Goal: Task Accomplishment & Management: Complete application form

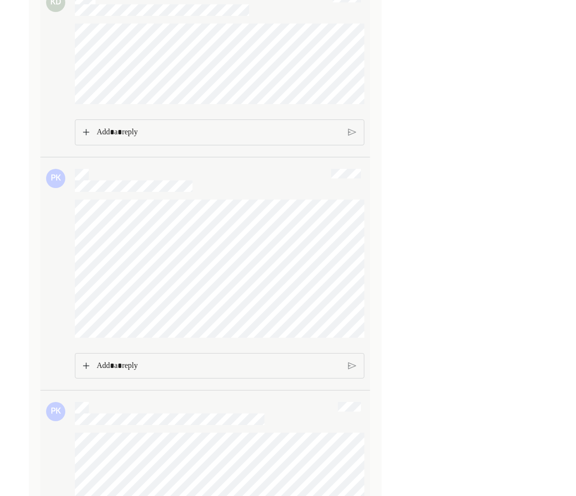
scroll to position [902, 0]
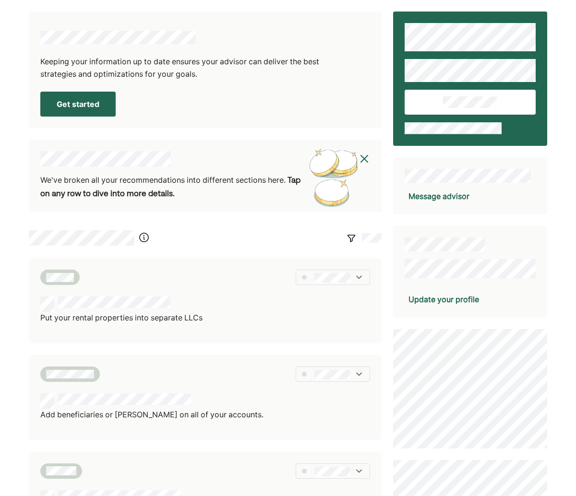
click at [103, 96] on button "Get started" at bounding box center [77, 104] width 75 height 25
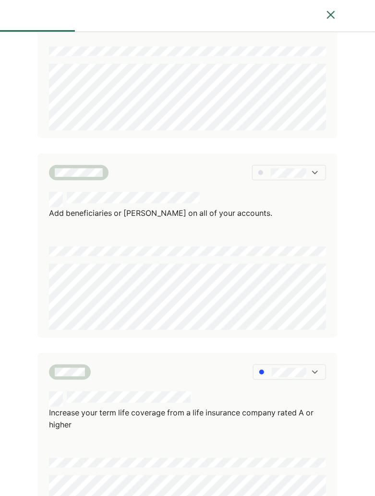
scroll to position [127, 0]
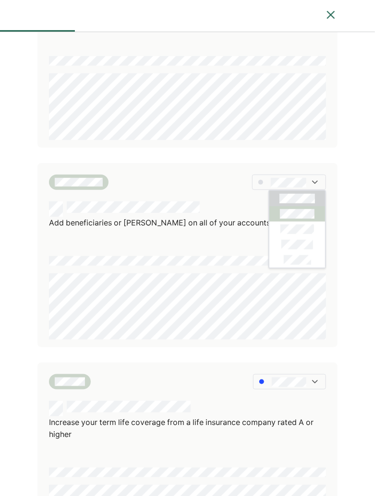
click at [298, 208] on div at bounding box center [297, 213] width 56 height 15
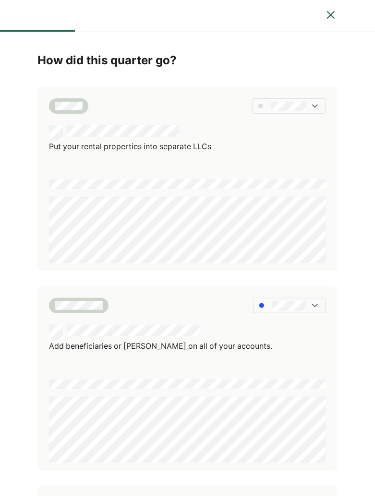
scroll to position [0, 0]
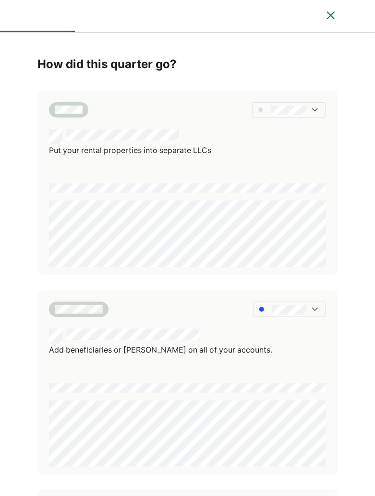
click at [304, 116] on div at bounding box center [289, 109] width 74 height 15
click at [301, 135] on div at bounding box center [297, 141] width 56 height 15
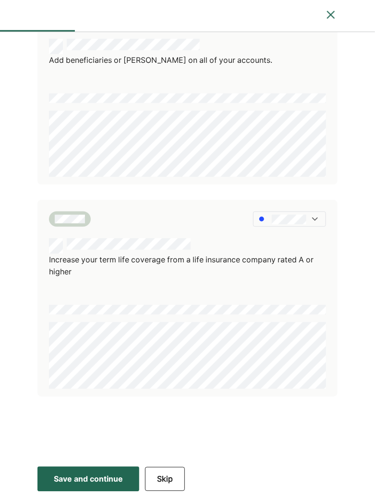
scroll to position [289, 0]
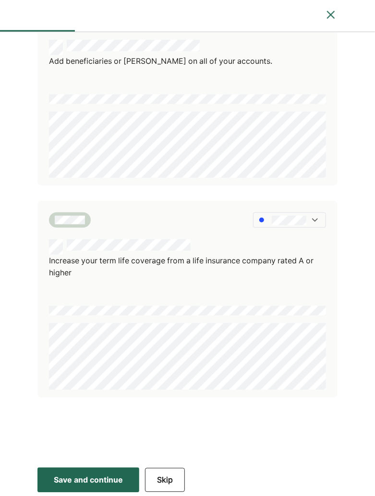
click at [123, 478] on div "Save and continue" at bounding box center [88, 481] width 69 height 12
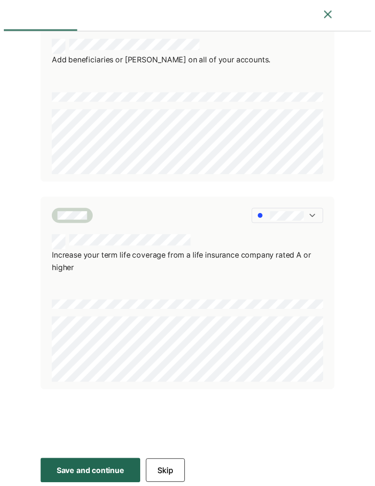
scroll to position [0, 0]
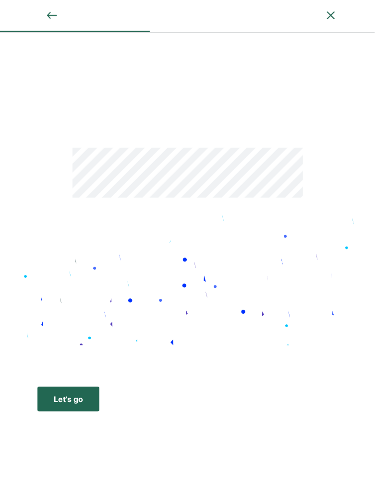
click at [92, 400] on button "Let’s go Save Let’s go" at bounding box center [68, 399] width 62 height 25
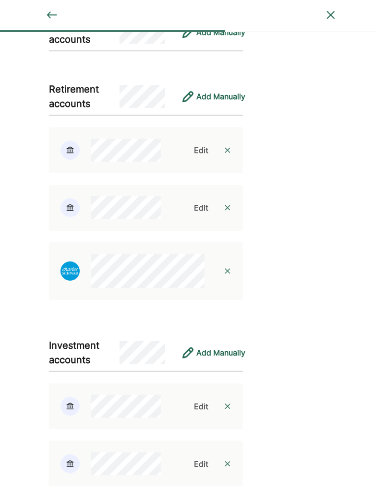
scroll to position [966, 0]
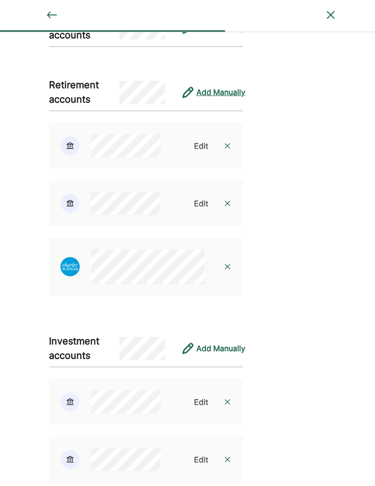
click at [214, 89] on div "Add Manually" at bounding box center [220, 92] width 49 height 12
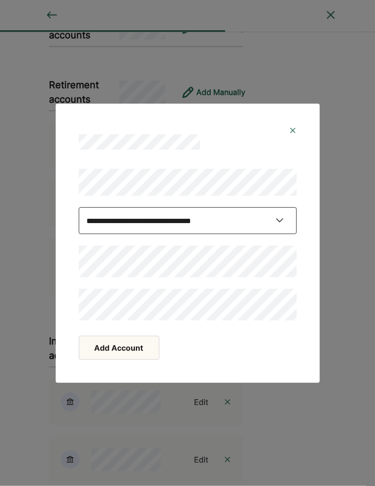
select select "**********"
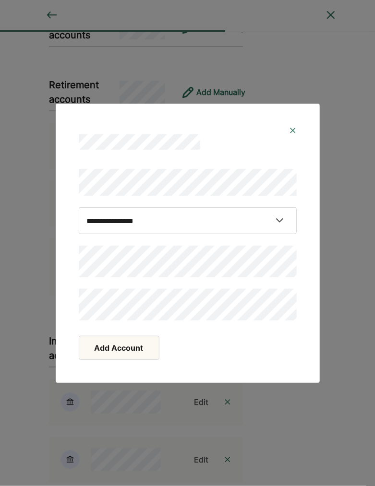
click at [148, 343] on button "Add Account" at bounding box center [119, 348] width 81 height 24
click at [148, 349] on button "Add Account" at bounding box center [119, 348] width 81 height 24
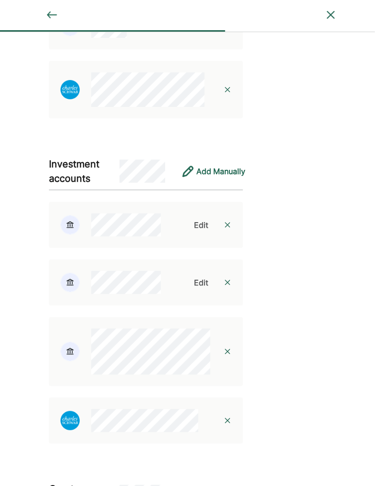
scroll to position [1199, 0]
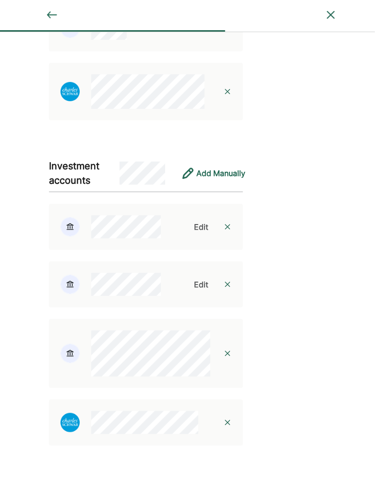
click at [70, 333] on div at bounding box center [129, 354] width 161 height 46
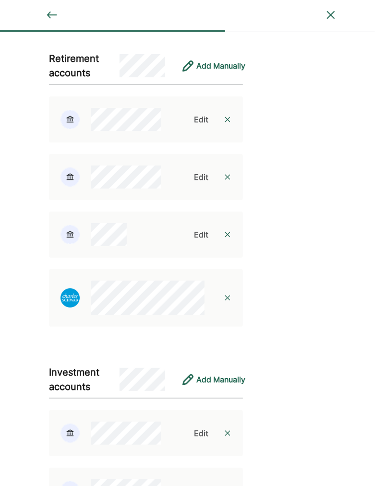
scroll to position [971, 0]
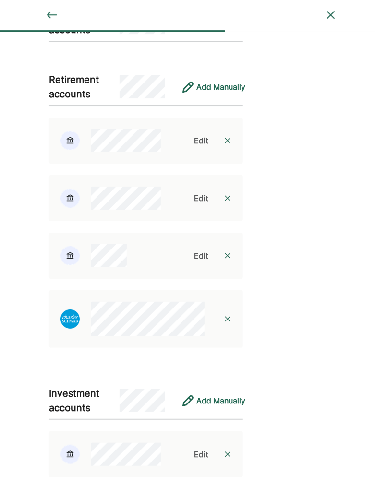
click at [208, 250] on div "Edit" at bounding box center [201, 256] width 14 height 12
select select "**********"
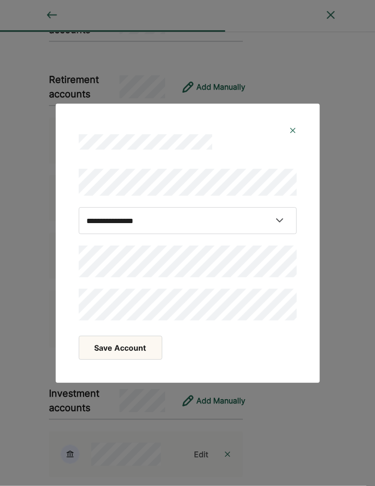
click at [116, 346] on button "Save Account" at bounding box center [120, 348] width 83 height 24
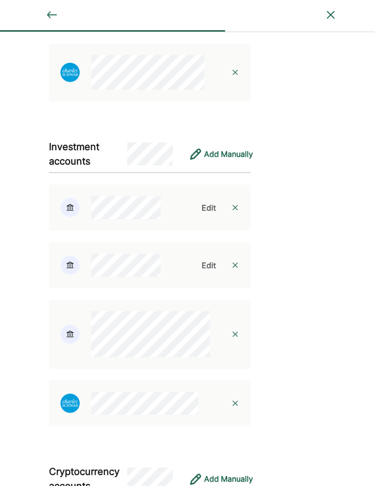
scroll to position [1241, 0]
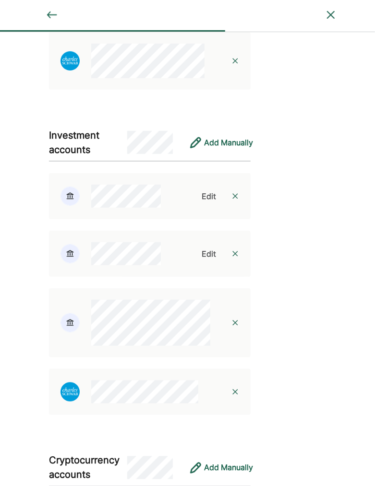
click at [231, 319] on img at bounding box center [235, 323] width 8 height 8
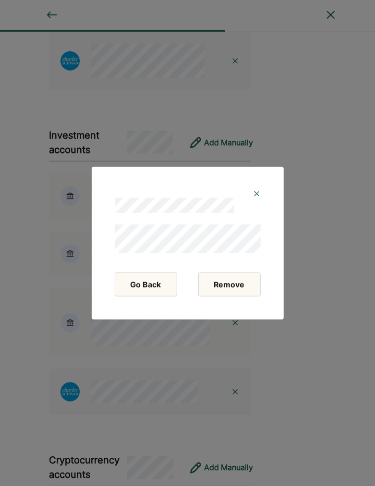
click at [223, 283] on button "Remove" at bounding box center [229, 285] width 62 height 24
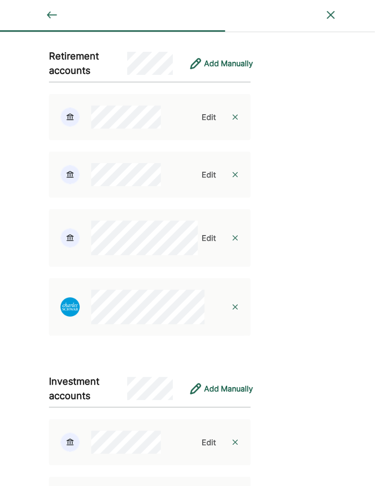
scroll to position [988, 0]
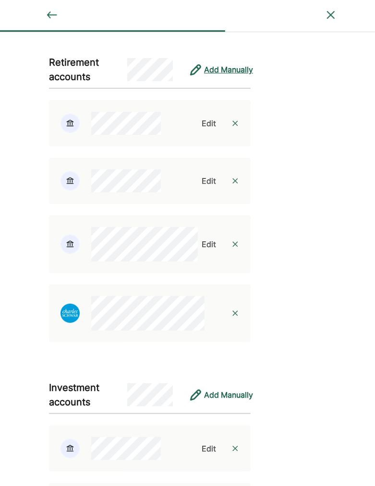
click at [231, 71] on div "Add Manually" at bounding box center [228, 70] width 49 height 12
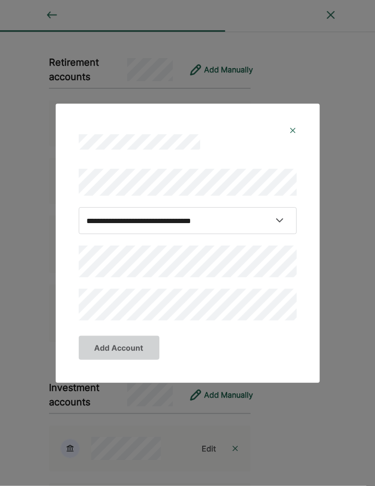
click at [293, 131] on img at bounding box center [293, 131] width 8 height 8
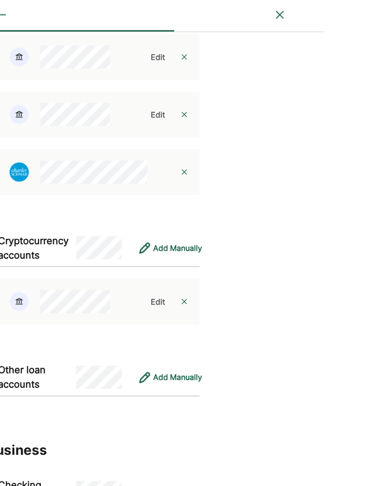
scroll to position [1293, 51]
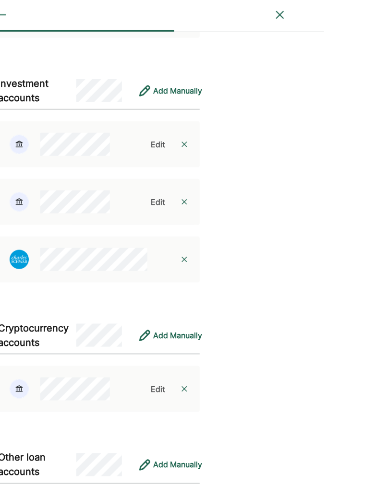
click at [89, 240] on div at bounding box center [99, 260] width 202 height 46
click at [185, 85] on div "Add Manually" at bounding box center [177, 91] width 49 height 12
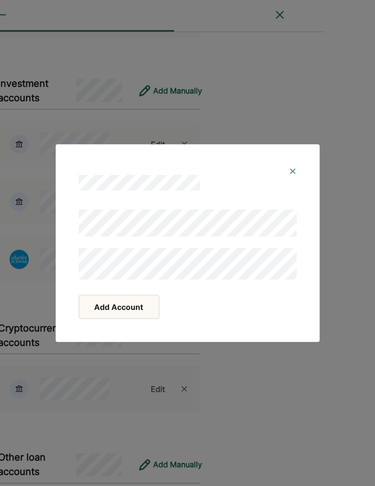
drag, startPoint x: 158, startPoint y: 162, endPoint x: 296, endPoint y: 156, distance: 138.3
click at [298, 158] on div at bounding box center [187, 175] width 241 height 38
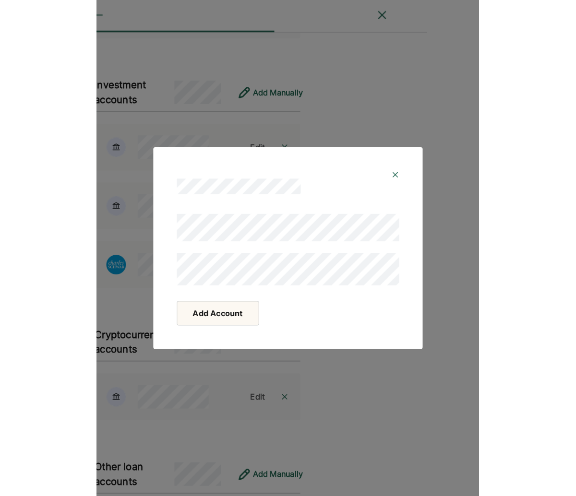
scroll to position [1293, 0]
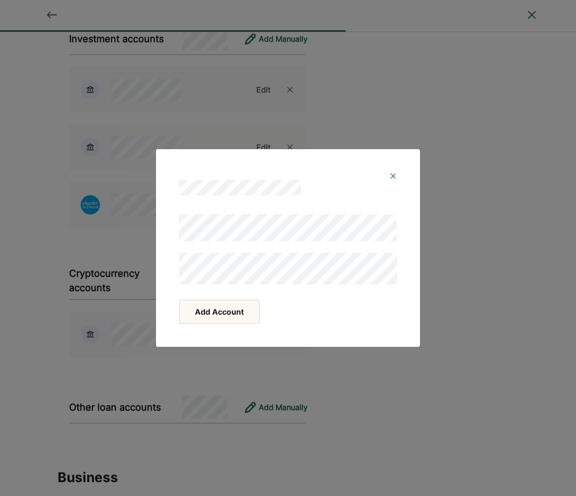
click at [242, 308] on button "Add Account" at bounding box center [219, 312] width 81 height 24
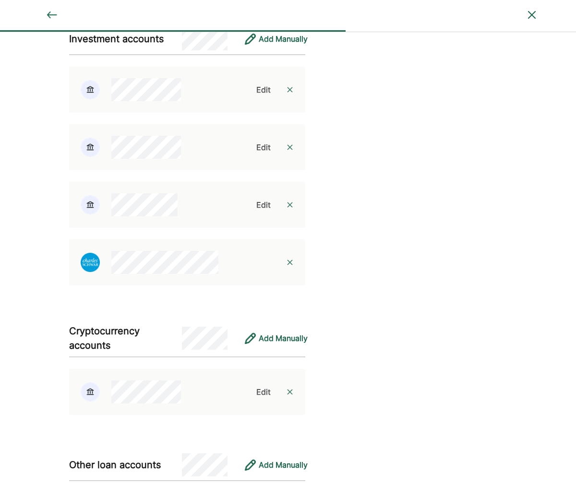
click at [263, 206] on div "Edit" at bounding box center [263, 205] width 14 height 12
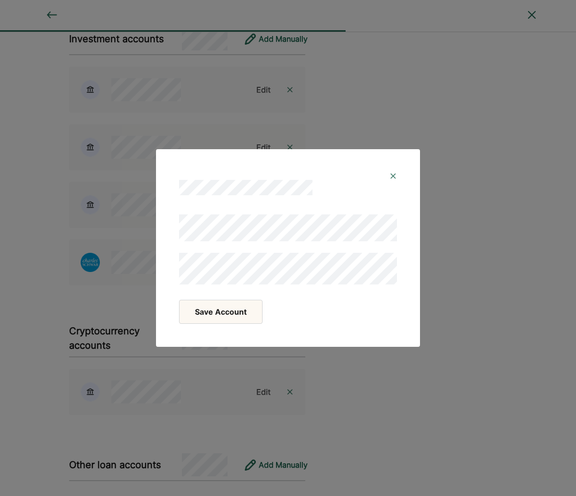
click at [248, 310] on button "Save Account" at bounding box center [220, 312] width 83 height 24
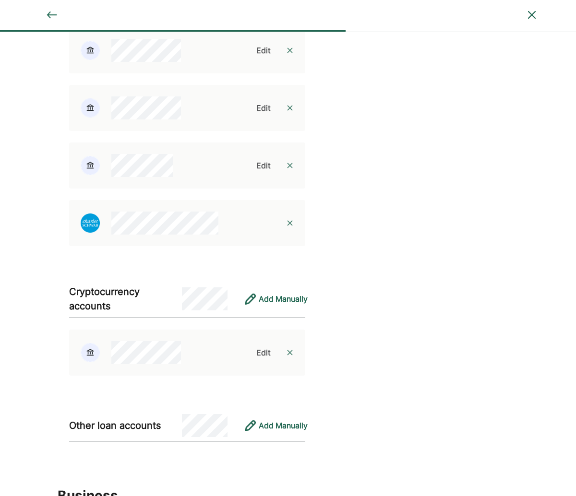
scroll to position [1342, 0]
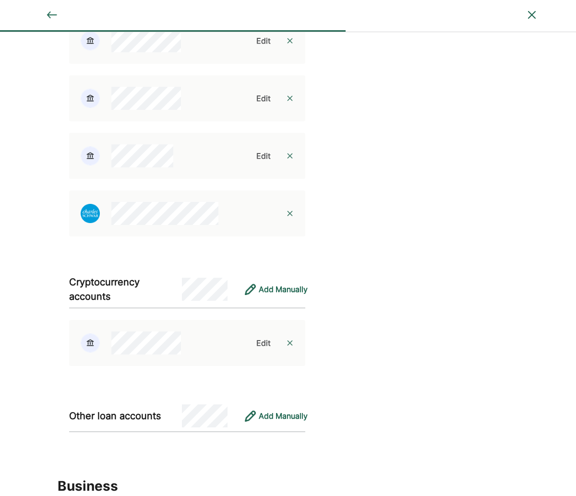
click at [288, 217] on img at bounding box center [290, 214] width 8 height 8
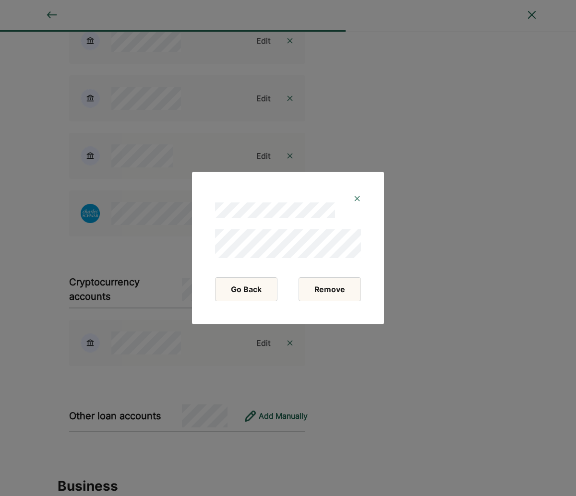
click at [308, 291] on button "Remove" at bounding box center [329, 289] width 62 height 24
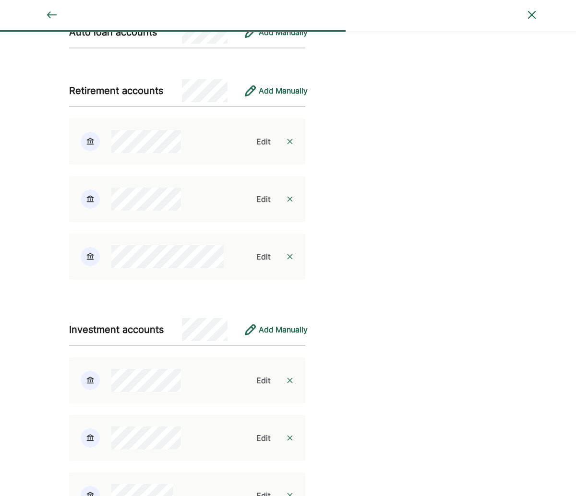
scroll to position [931, 0]
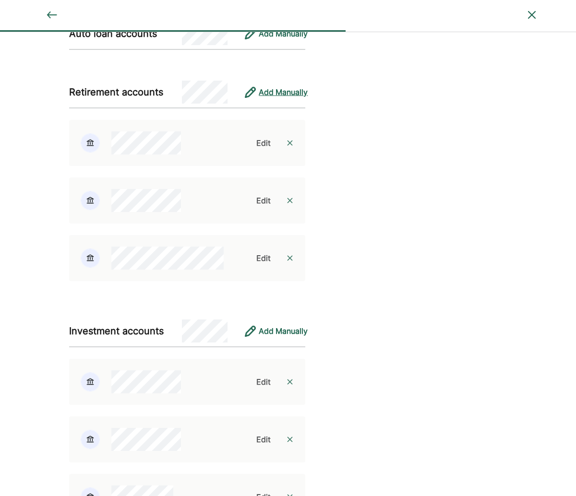
click at [271, 90] on div "Add Manually" at bounding box center [283, 92] width 49 height 12
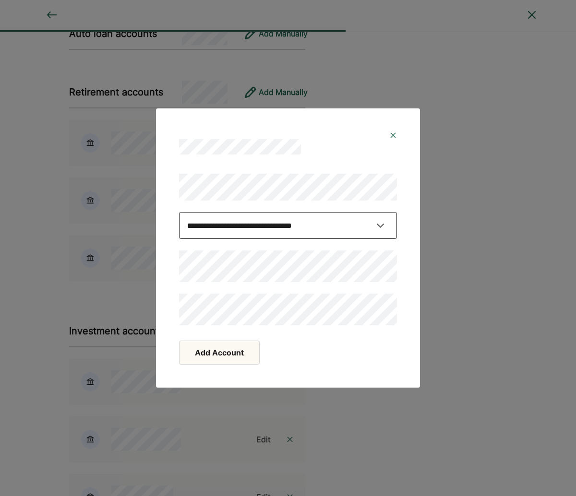
select select "********"
click at [204, 358] on button "Add Account" at bounding box center [219, 353] width 81 height 24
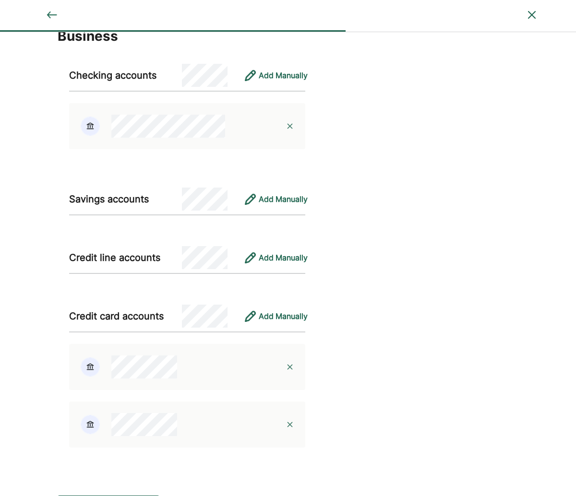
scroll to position [1755, 0]
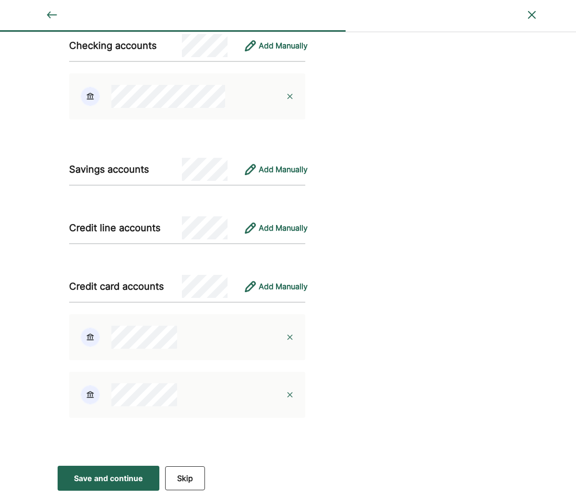
click at [124, 475] on div "Save and continue" at bounding box center [108, 479] width 69 height 12
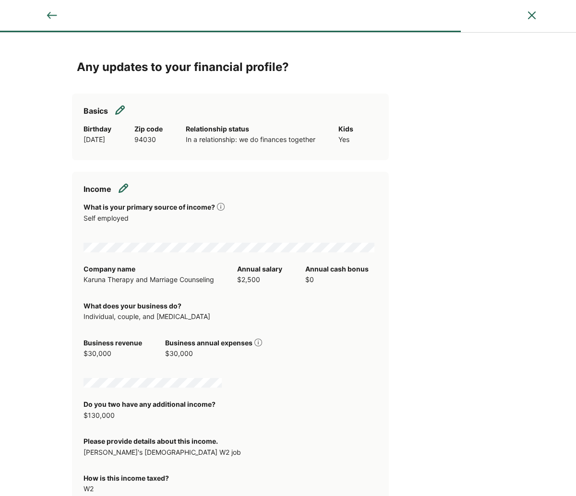
scroll to position [0, 0]
click at [127, 187] on img at bounding box center [124, 188] width 10 height 10
select select "**********"
select select "**"
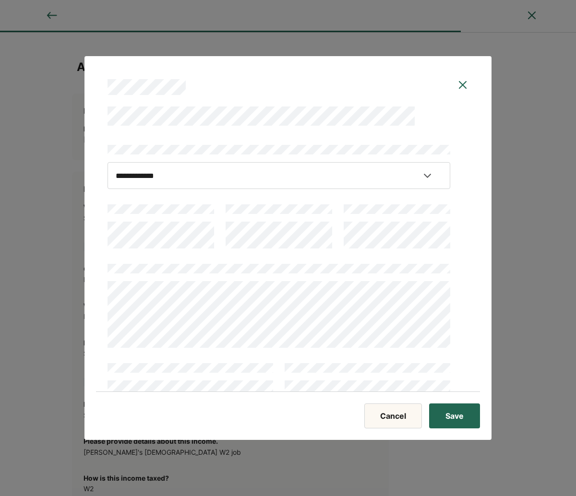
click at [217, 236] on div at bounding box center [278, 225] width 343 height 48
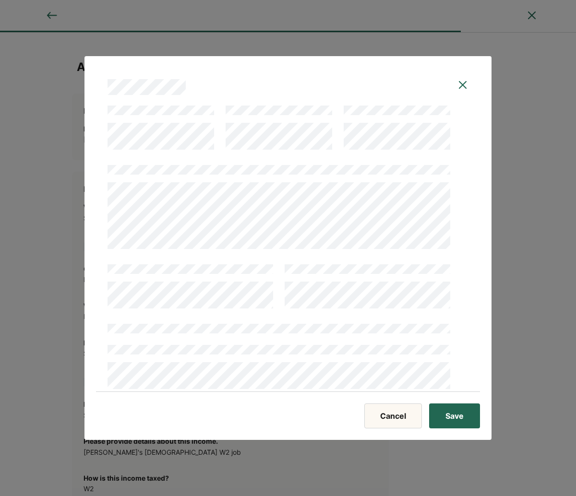
scroll to position [100, 0]
click at [267, 338] on div at bounding box center [278, 353] width 343 height 69
click at [297, 344] on div at bounding box center [278, 364] width 343 height 48
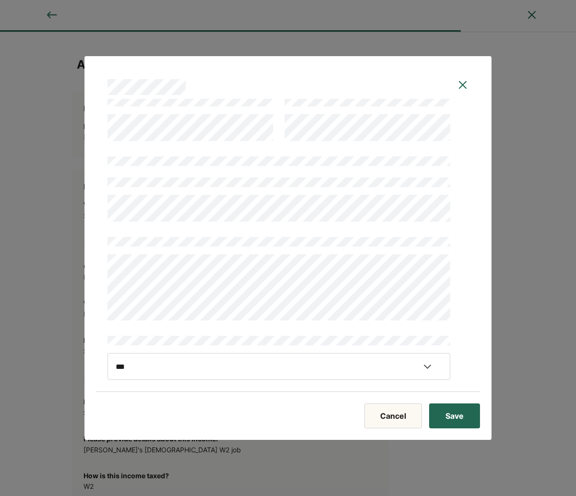
scroll to position [4, 0]
click at [457, 417] on button "Save" at bounding box center [454, 416] width 51 height 25
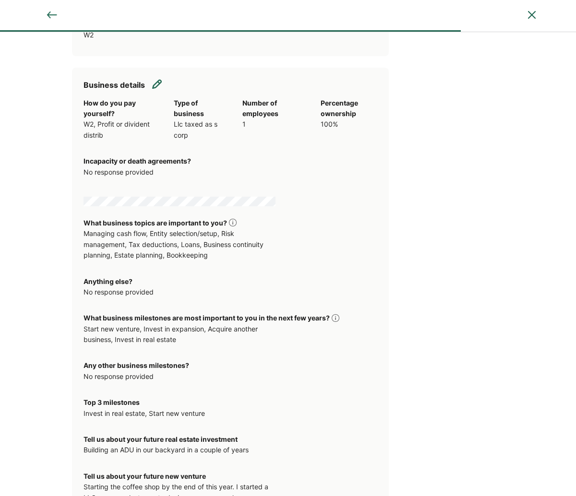
scroll to position [455, 0]
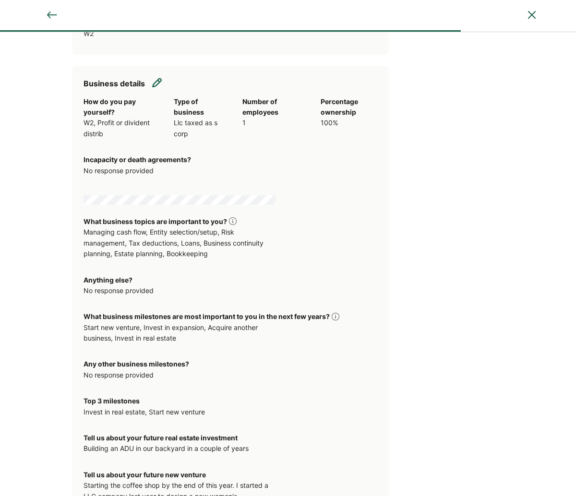
click at [160, 78] on img at bounding box center [157, 83] width 10 height 10
select select "**********"
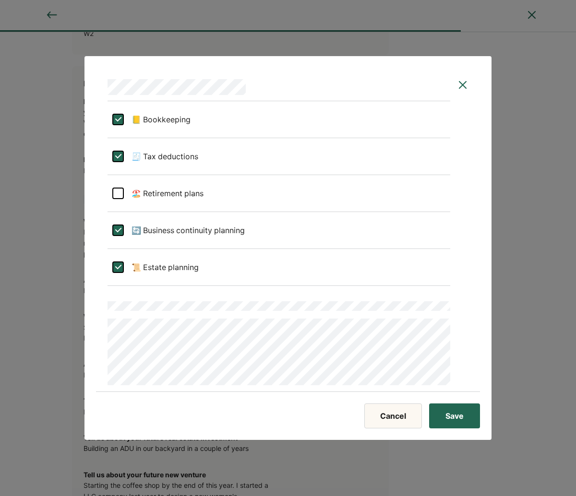
click at [118, 187] on div "🏖️ Retirement plans" at bounding box center [278, 193] width 343 height 37
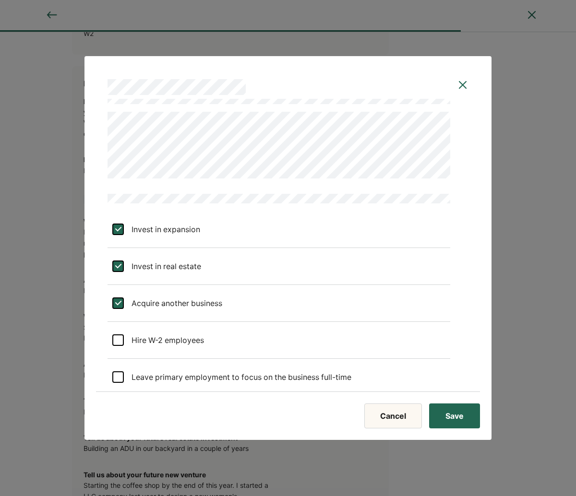
scroll to position [663, 0]
click at [116, 224] on div "L" at bounding box center [118, 229] width 12 height 12
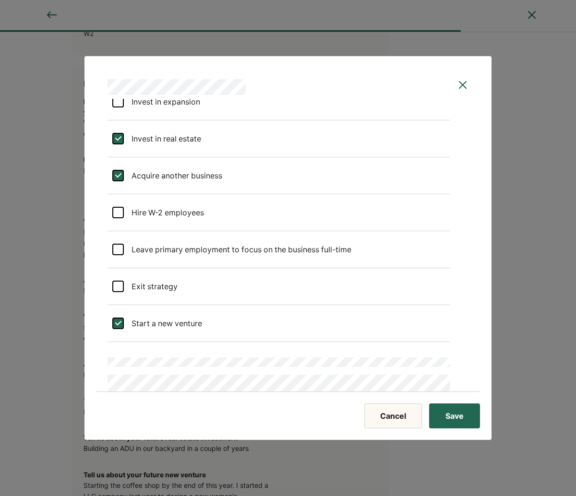
scroll to position [799, 0]
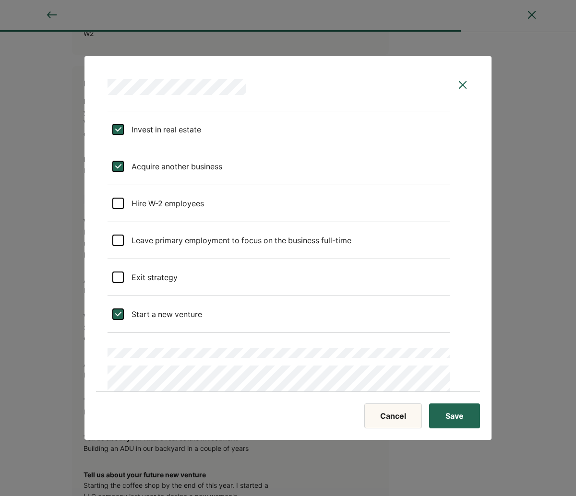
click at [121, 243] on div at bounding box center [118, 241] width 12 height 12
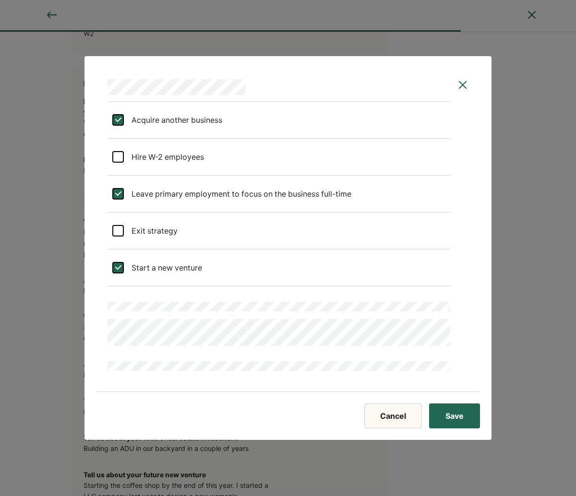
scroll to position [847, 0]
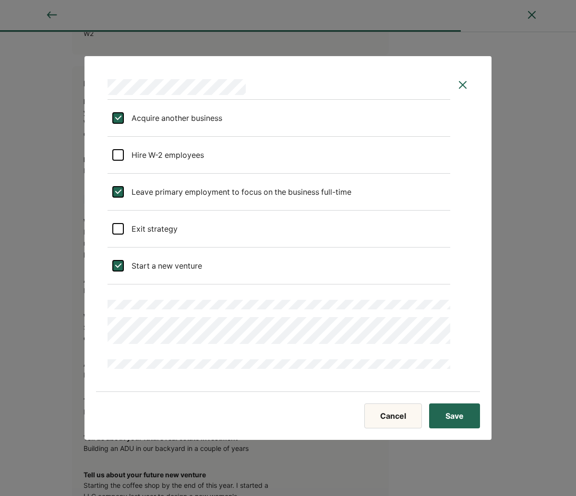
click at [169, 194] on full-time "Leave primary employment to focus on the business full-time" at bounding box center [237, 192] width 227 height 27
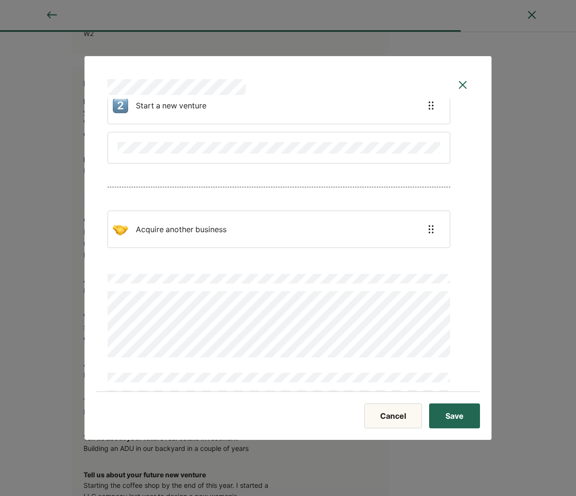
scroll to position [1231, 0]
click at [113, 281] on div at bounding box center [278, 314] width 343 height 88
click at [102, 302] on div "**********" at bounding box center [288, 245] width 384 height 293
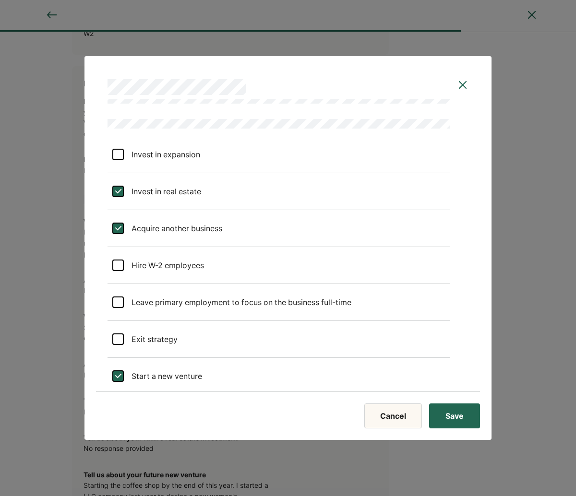
scroll to position [723, 0]
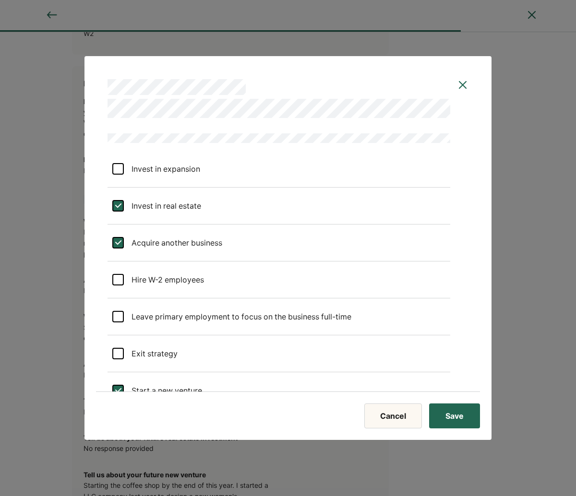
click at [117, 248] on div "L" at bounding box center [118, 243] width 12 height 12
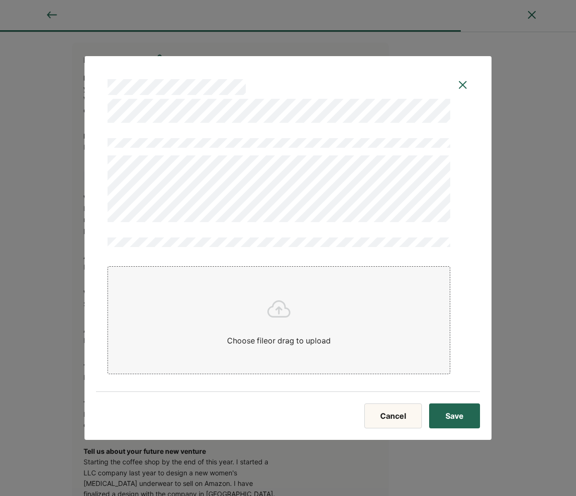
scroll to position [486, 0]
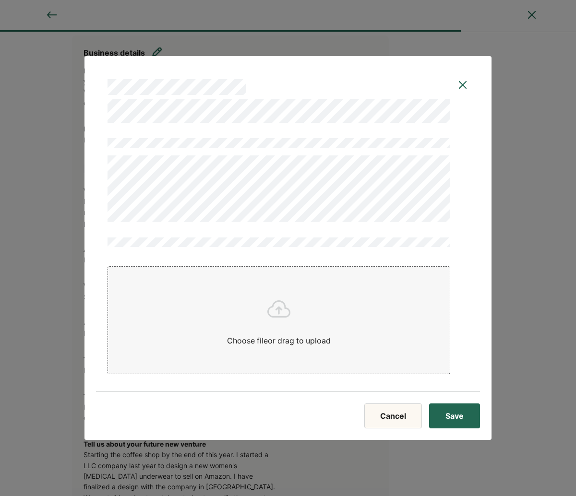
click at [447, 410] on button "Save" at bounding box center [454, 416] width 51 height 25
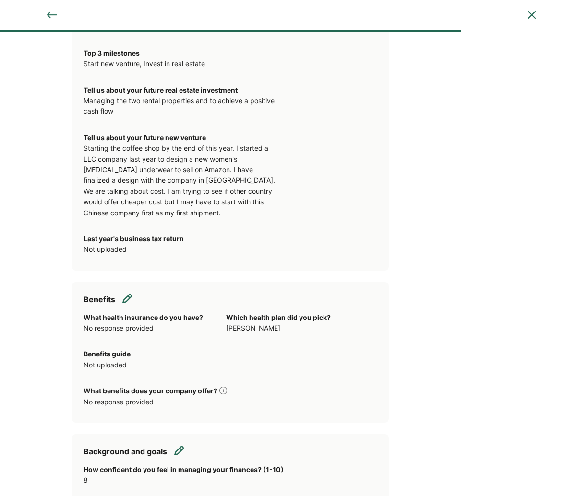
scroll to position [816, 0]
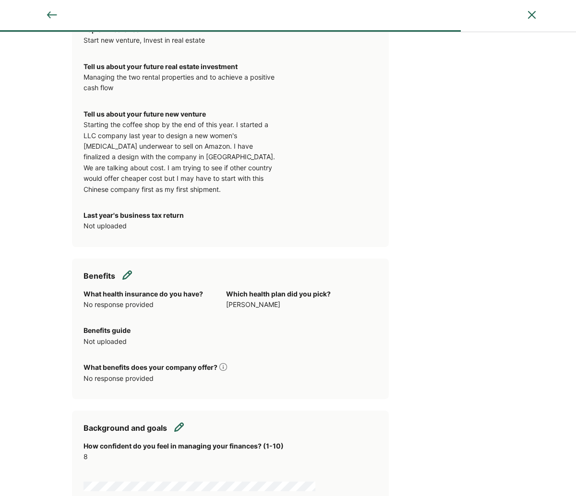
click at [131, 270] on img at bounding box center [127, 275] width 10 height 10
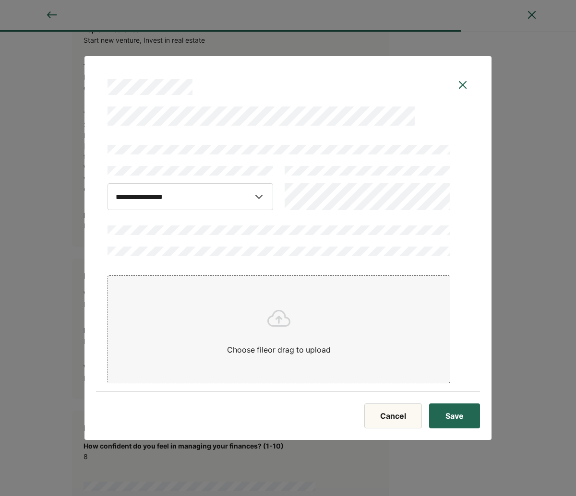
scroll to position [1, 0]
select select "**********"
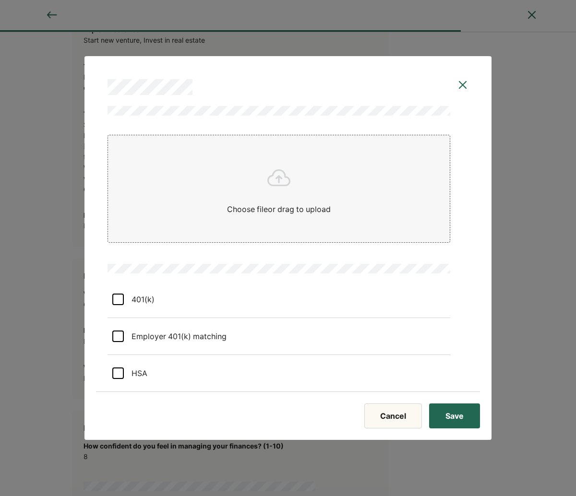
scroll to position [142, 0]
click at [149, 294] on div "401(k)" at bounding box center [139, 298] width 31 height 27
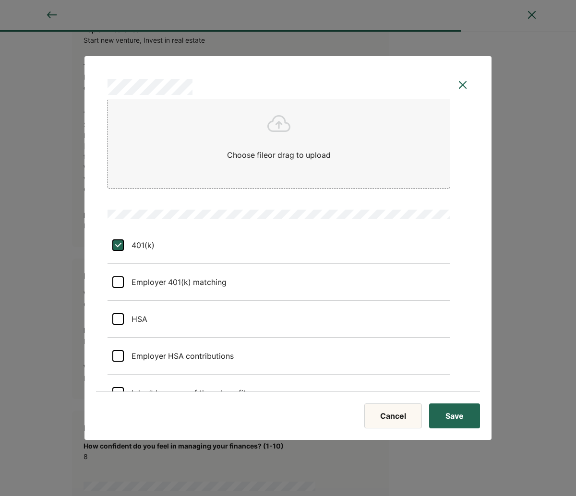
scroll to position [215, 0]
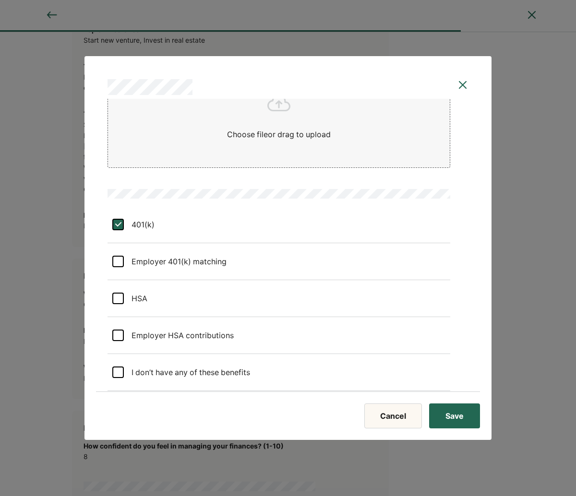
click at [143, 303] on div "HSA" at bounding box center [136, 298] width 24 height 27
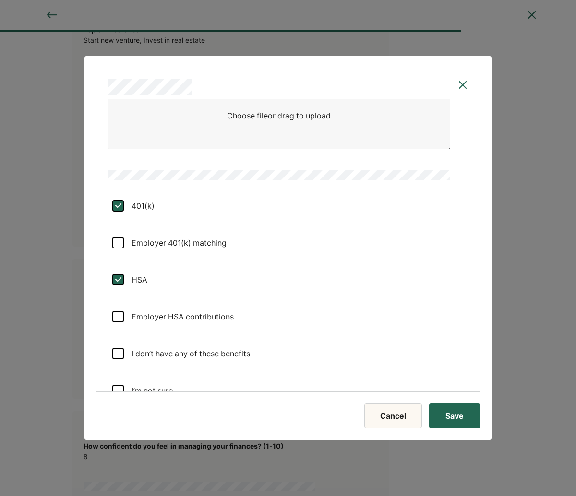
click at [150, 327] on contributions "Employer HSA contributions" at bounding box center [179, 316] width 110 height 27
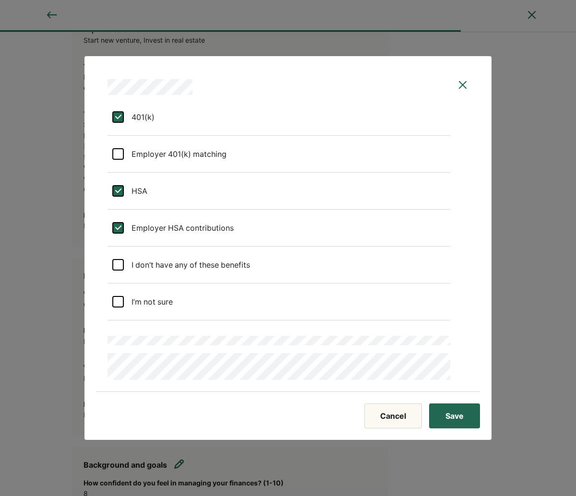
scroll to position [323, 0]
click at [465, 421] on button "Save" at bounding box center [454, 416] width 51 height 25
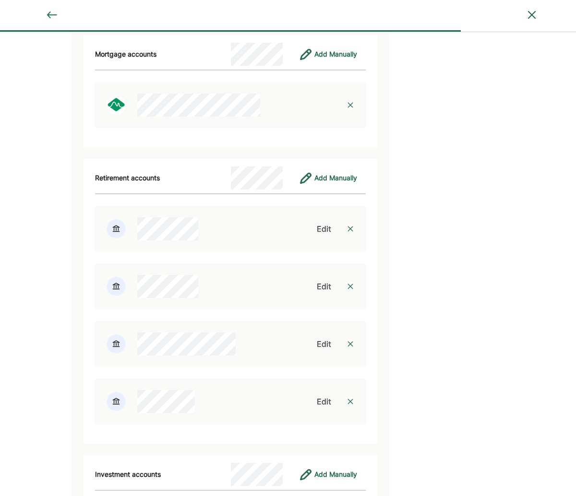
scroll to position [3207, 0]
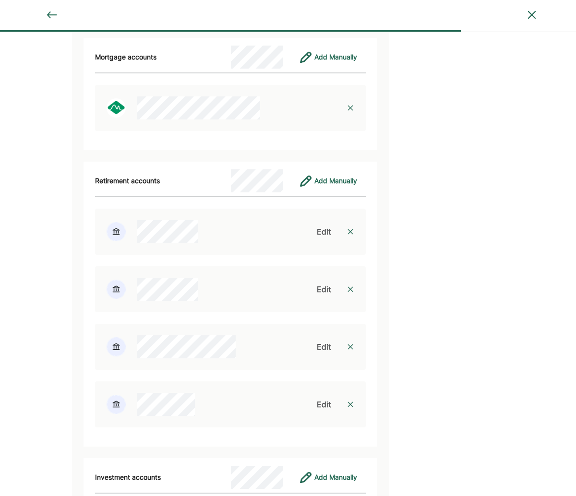
click at [322, 175] on div "Add Manually" at bounding box center [335, 181] width 43 height 12
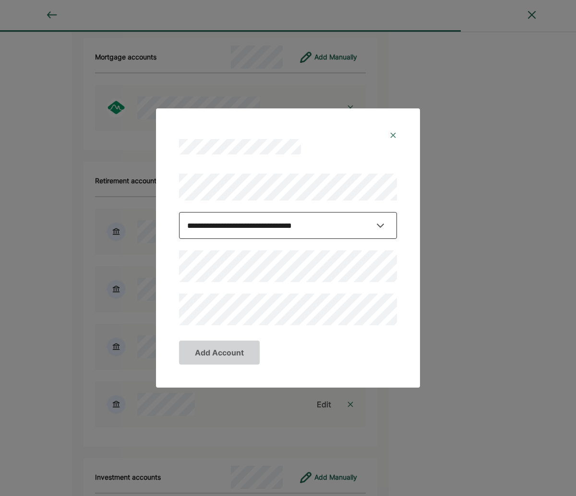
select select "***"
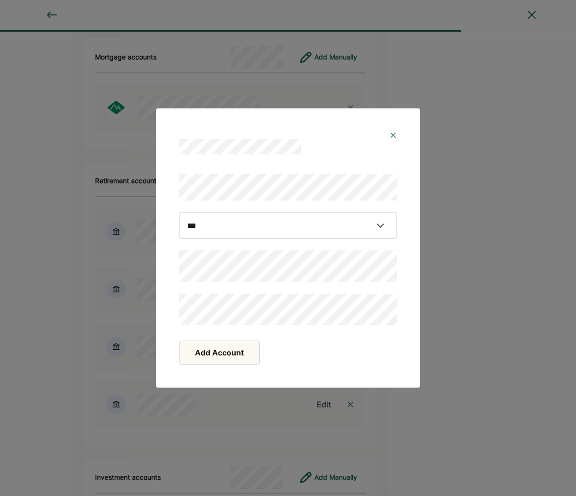
click at [287, 342] on div "Add Account" at bounding box center [288, 353] width 218 height 24
click at [290, 369] on div "Add Account" at bounding box center [287, 356] width 241 height 39
click at [244, 357] on button "Add Account" at bounding box center [219, 353] width 81 height 24
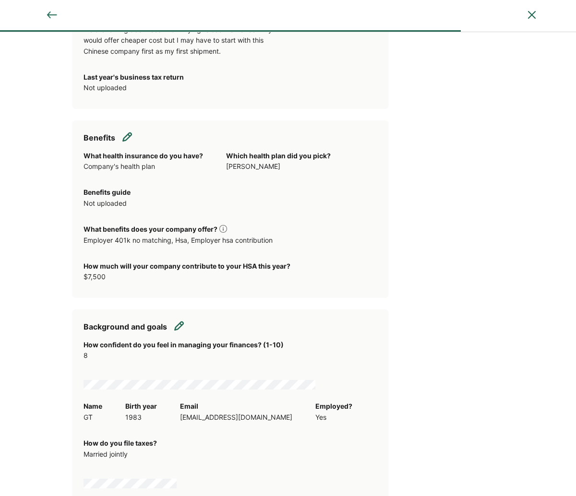
scroll to position [954, 0]
click at [130, 132] on img at bounding box center [127, 137] width 10 height 10
select select "**********"
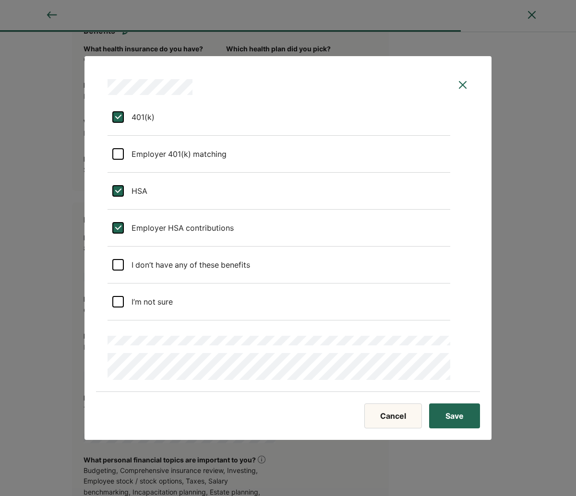
scroll to position [1175, 0]
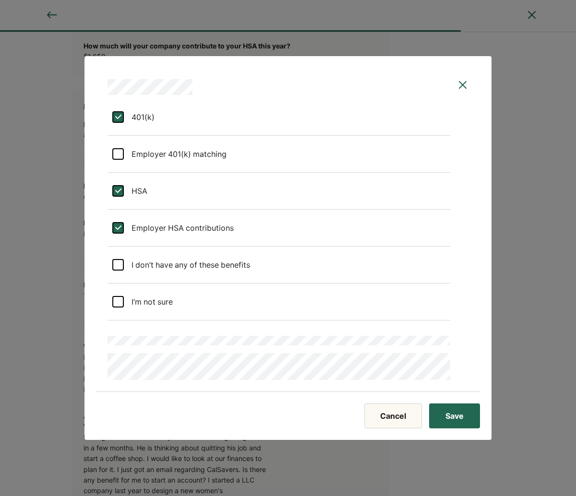
click at [456, 417] on button "Save" at bounding box center [454, 416] width 51 height 25
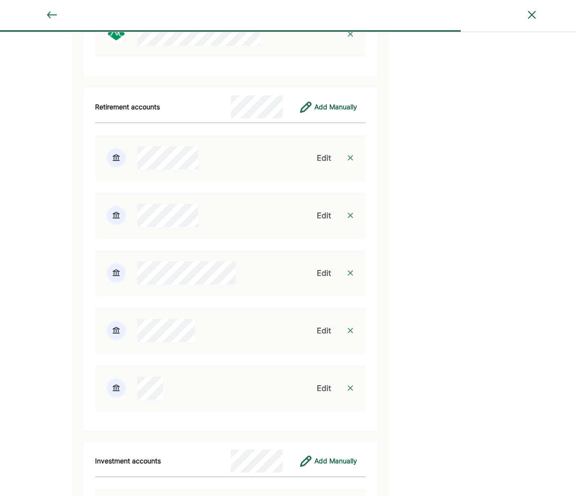
scroll to position [3283, 0]
click at [326, 381] on div "Edit" at bounding box center [324, 387] width 14 height 12
select select "***"
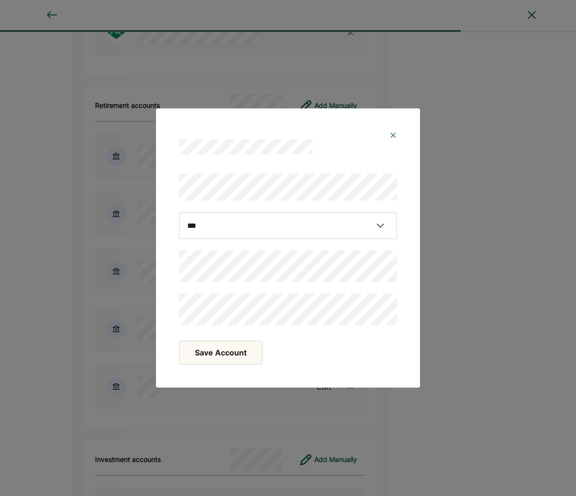
click at [214, 356] on button "Save Account" at bounding box center [220, 353] width 83 height 24
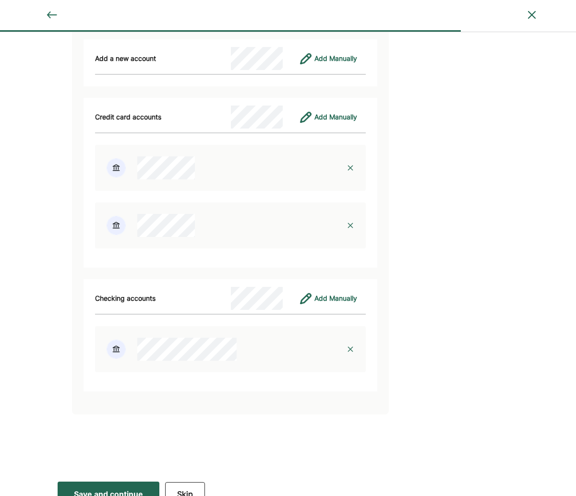
scroll to position [4072, 0]
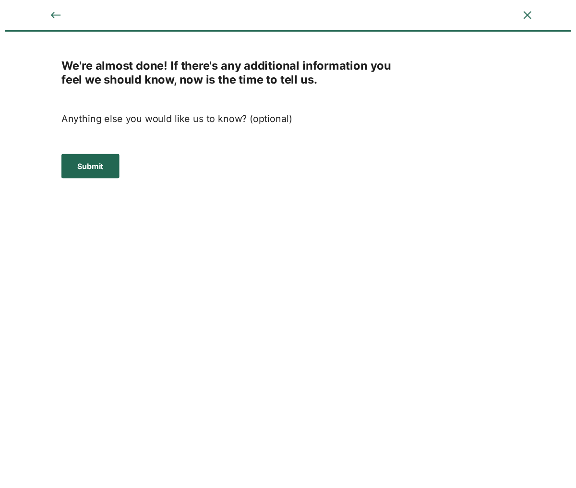
scroll to position [0, 0]
